Goal: Task Accomplishment & Management: Manage account settings

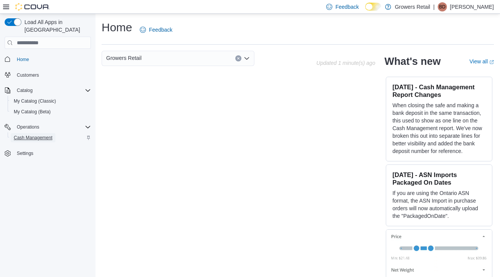
click at [30, 135] on span "Cash Management" at bounding box center [33, 138] width 39 height 6
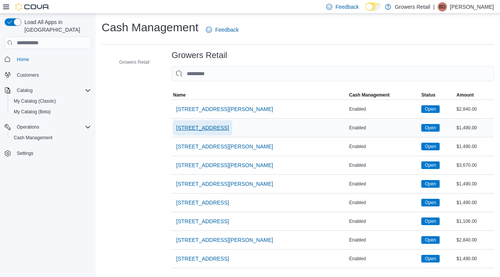
click at [203, 132] on span "[STREET_ADDRESS]" at bounding box center [202, 127] width 53 height 15
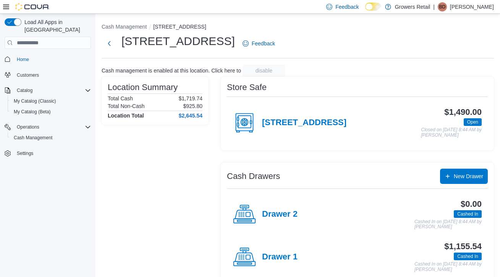
click at [281, 208] on div "Drawer 2" at bounding box center [265, 214] width 65 height 23
click at [277, 260] on h4 "Drawer 1" at bounding box center [280, 258] width 36 height 10
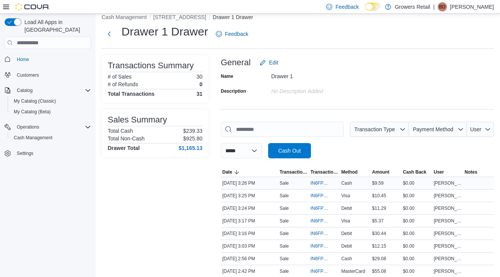
scroll to position [11, 0]
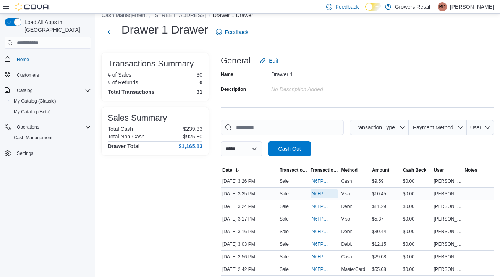
click at [317, 198] on span "IN6FPW-2065106" at bounding box center [325, 194] width 28 height 9
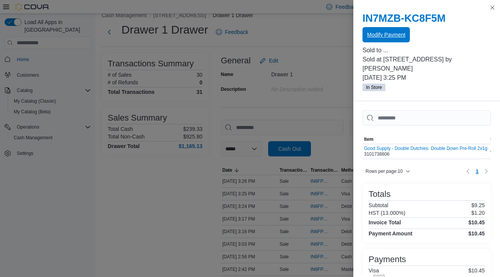
click at [377, 38] on span "Modify Payment" at bounding box center [386, 35] width 38 height 8
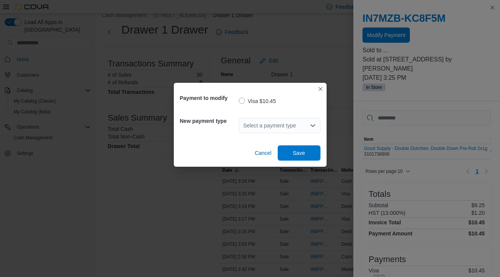
click at [293, 123] on div "Select a payment type" at bounding box center [280, 125] width 82 height 15
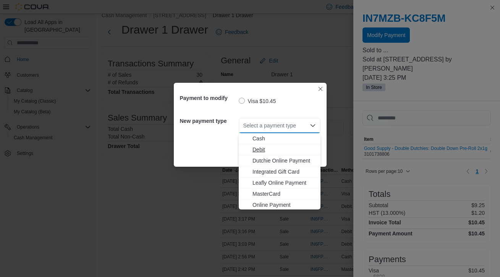
click at [267, 151] on span "Debit" at bounding box center [284, 150] width 63 height 8
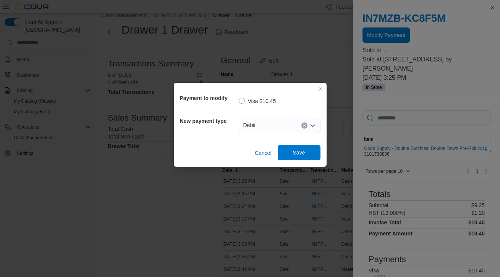
click at [294, 150] on span "Save" at bounding box center [299, 153] width 12 height 8
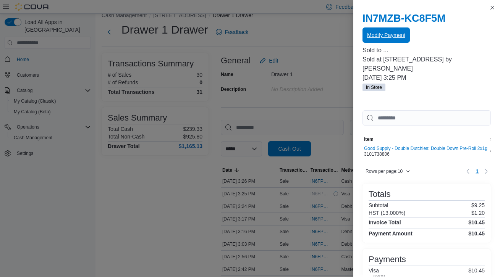
scroll to position [0, 0]
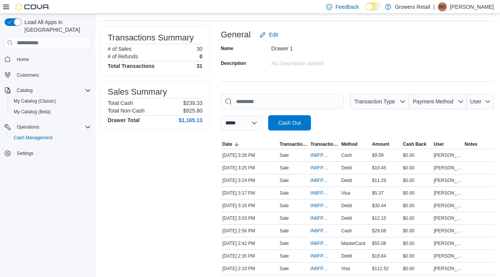
scroll to position [39, 0]
